Goal: Information Seeking & Learning: Learn about a topic

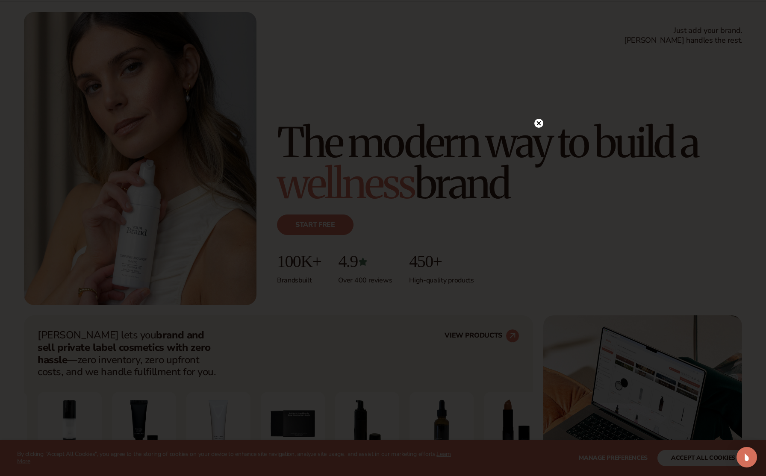
scroll to position [113, 0]
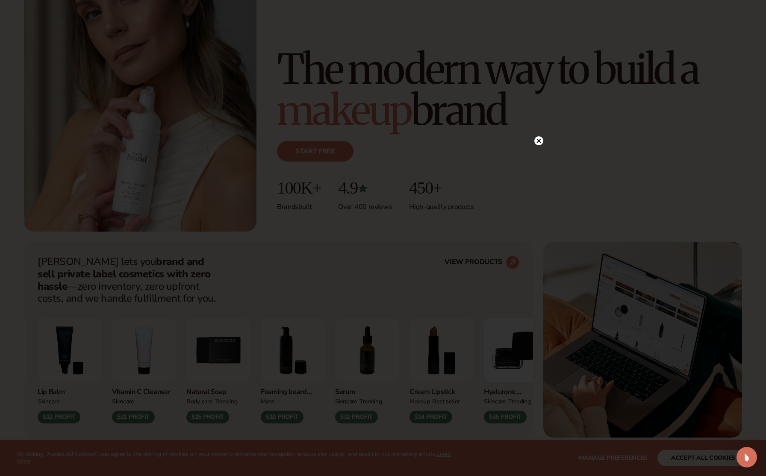
click at [541, 139] on circle at bounding box center [538, 140] width 9 height 9
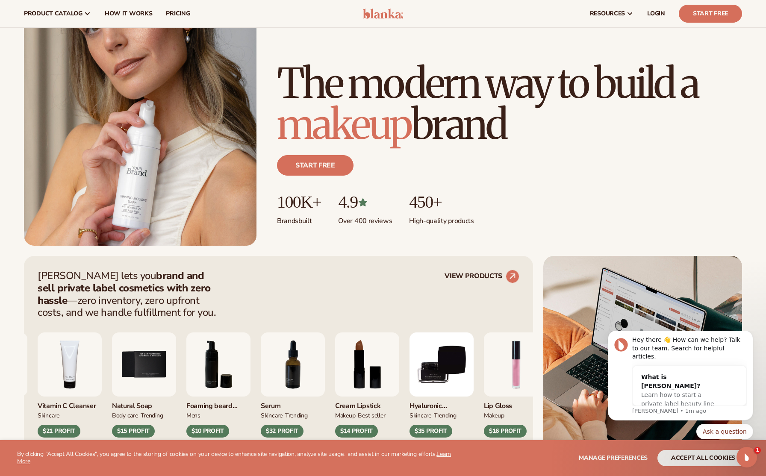
scroll to position [18, 0]
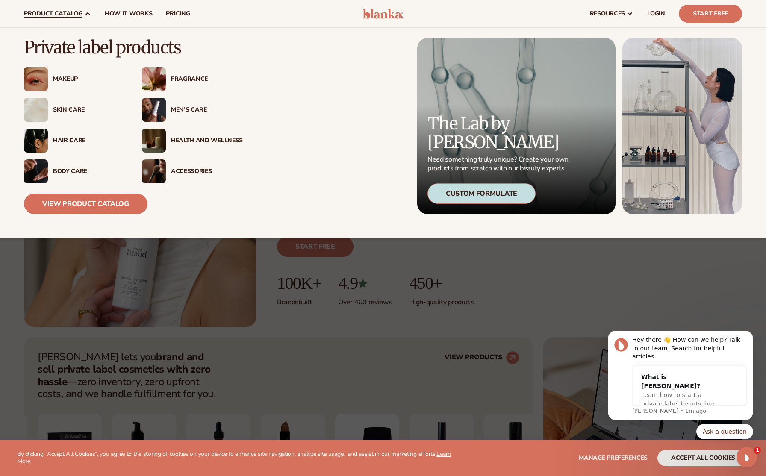
click at [154, 175] on img at bounding box center [154, 171] width 24 height 24
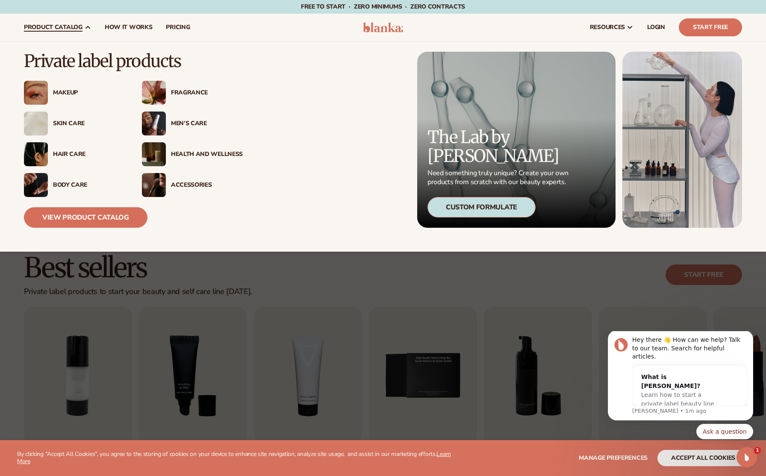
click at [156, 189] on img at bounding box center [154, 185] width 24 height 24
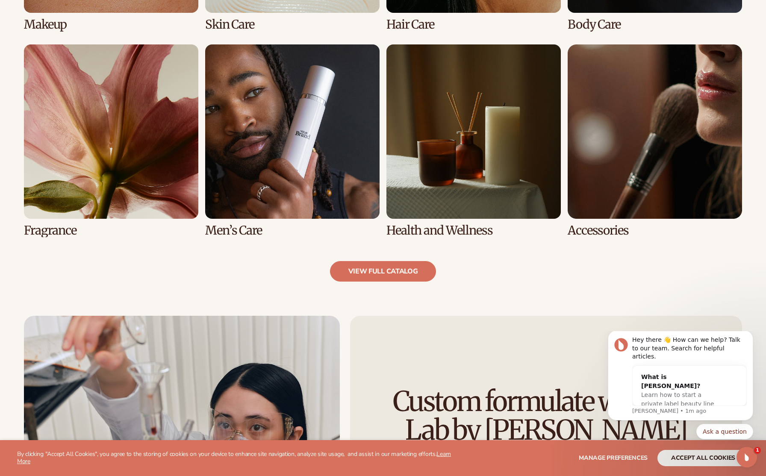
scroll to position [809, 0]
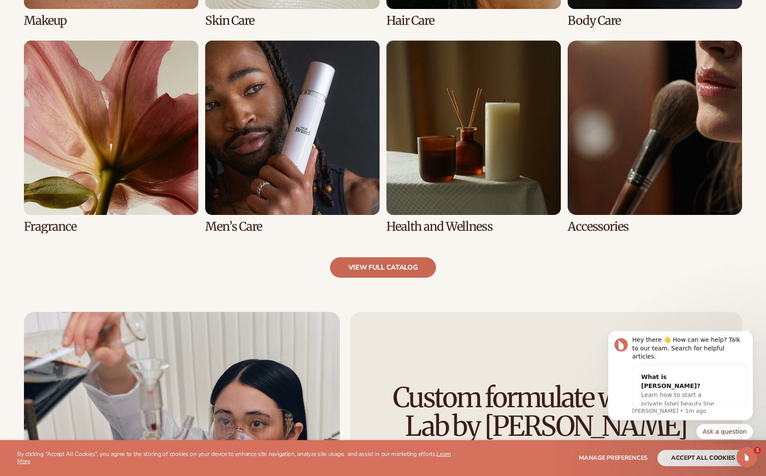
click at [409, 263] on link "view full catalog" at bounding box center [383, 267] width 106 height 21
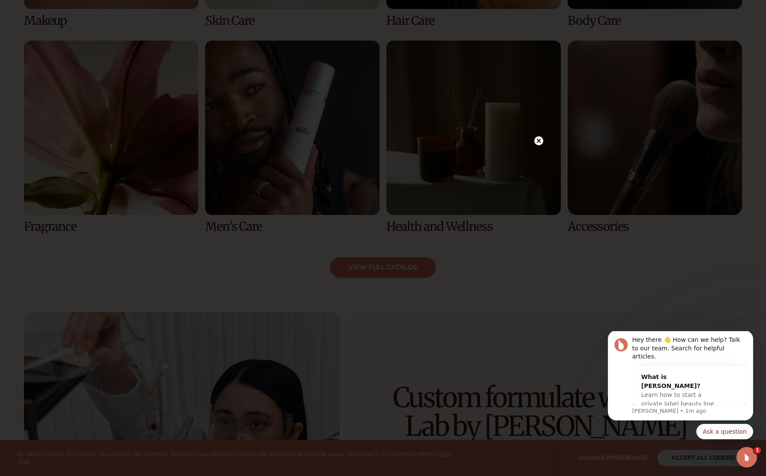
click at [541, 141] on circle at bounding box center [538, 140] width 9 height 9
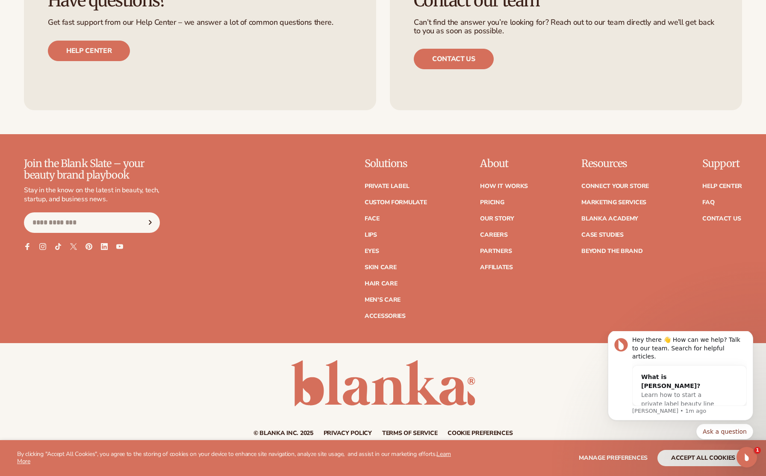
scroll to position [1557, 0]
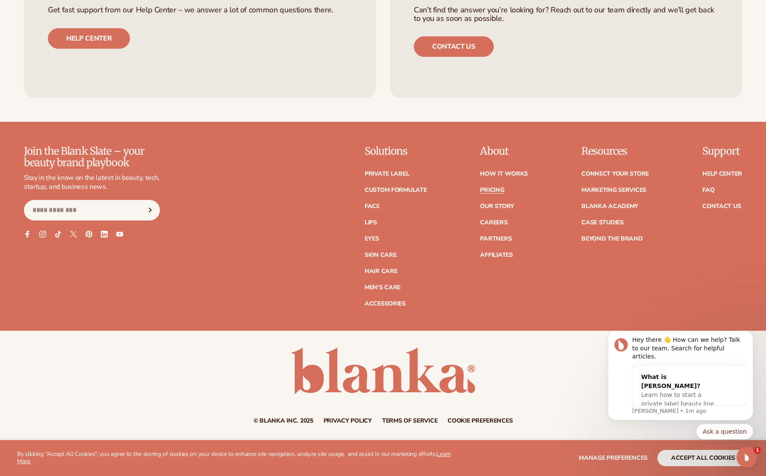
click at [498, 190] on link "Pricing" at bounding box center [492, 190] width 24 height 6
